Goal: Find specific page/section: Find specific page/section

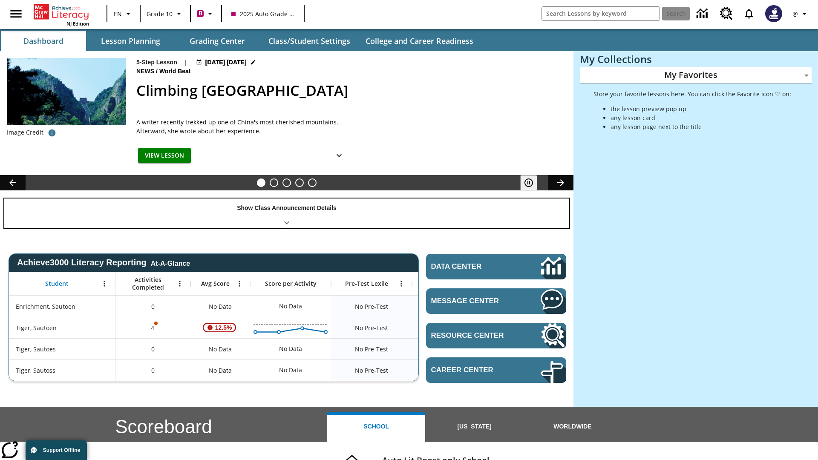
click at [287, 213] on div "Show Class Announcement Details" at bounding box center [286, 213] width 565 height 29
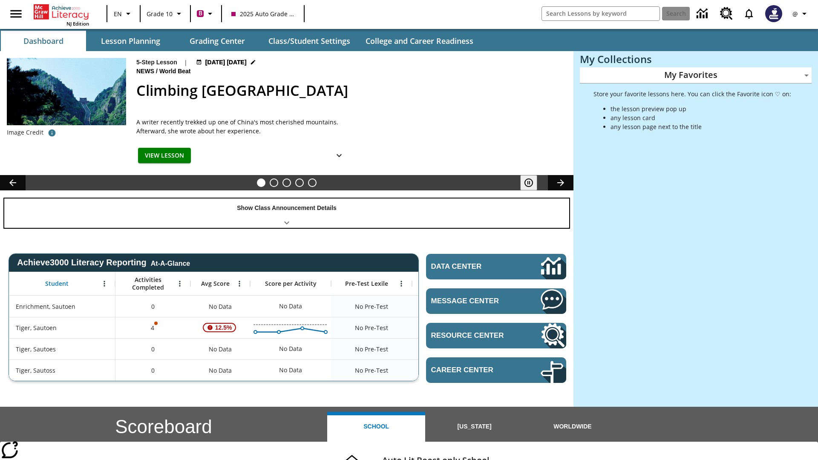
click at [287, 213] on div "Show Class Announcement Details" at bounding box center [286, 213] width 565 height 29
